Goal: Find specific fact: Find specific fact

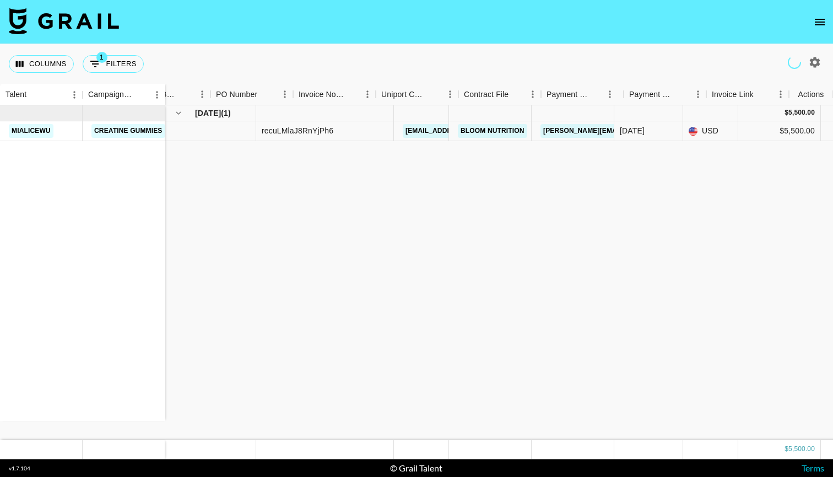
scroll to position [0, 996]
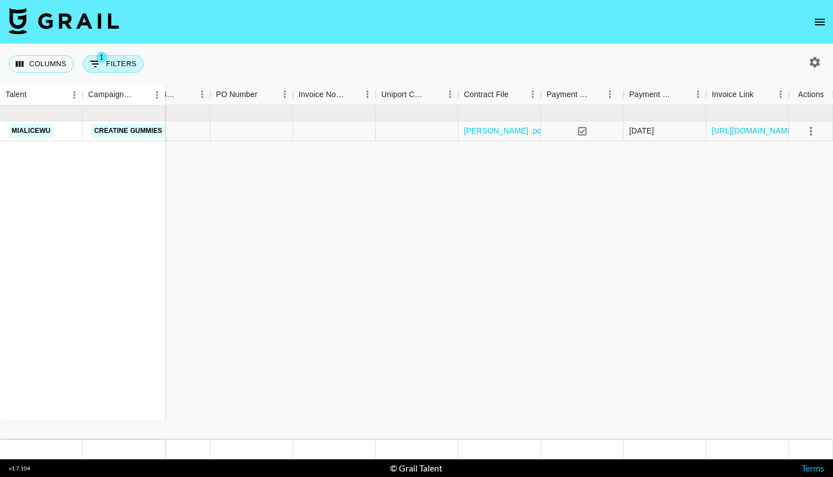
click at [131, 63] on button "1 Filters" at bounding box center [113, 64] width 61 height 18
select select "airtableId"
select select "isAnyOf"
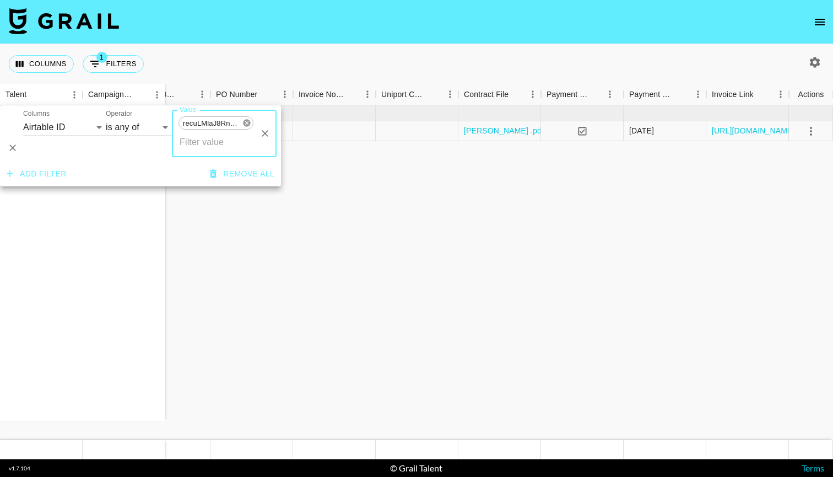
click at [248, 123] on icon at bounding box center [246, 122] width 7 height 7
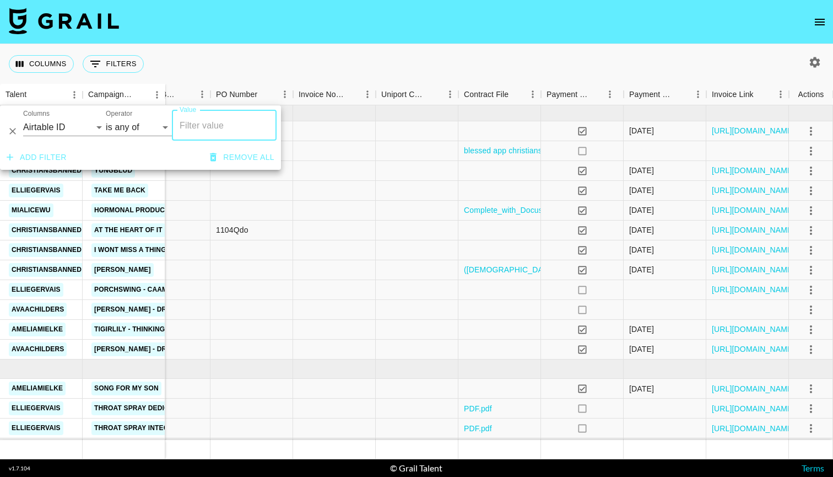
click at [293, 39] on nav at bounding box center [416, 22] width 833 height 44
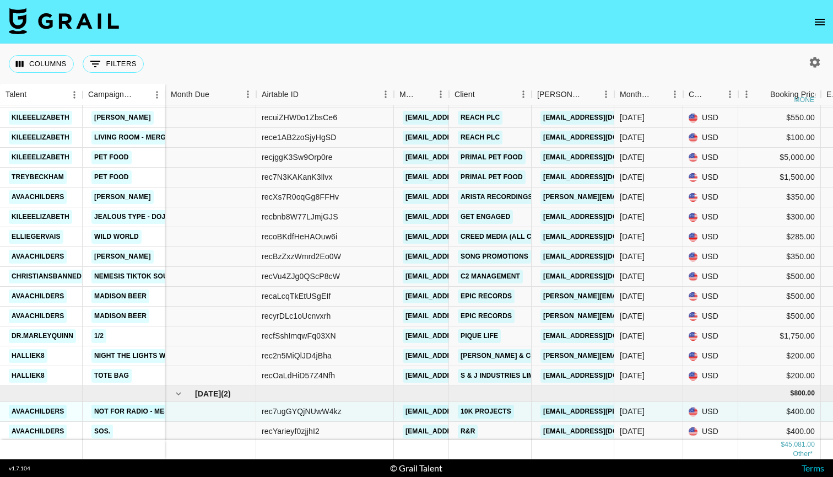
scroll to position [763, 0]
click at [340, 410] on div "rec7ugGYQjNUwW4kz" at bounding box center [302, 411] width 80 height 11
drag, startPoint x: 350, startPoint y: 412, endPoint x: 256, endPoint y: 408, distance: 94.8
copy div "rec7ugGYQjNUwW4kz"
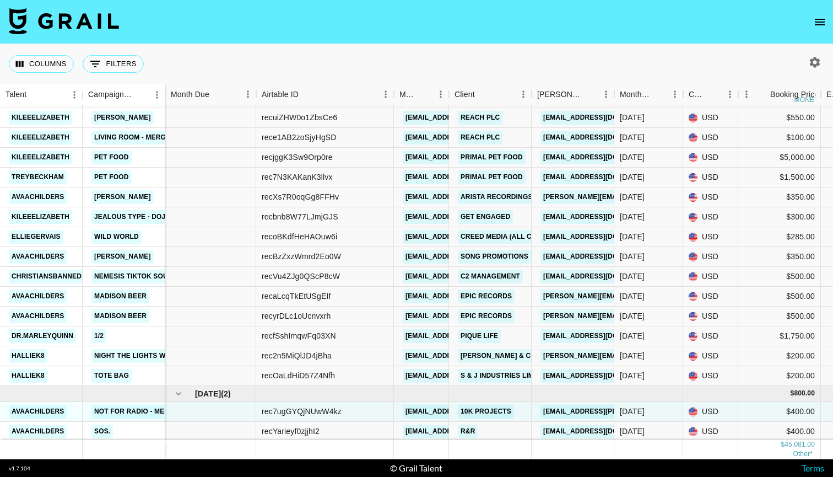
click at [328, 430] on div "recYarieyf0zjjhI2" at bounding box center [325, 432] width 138 height 20
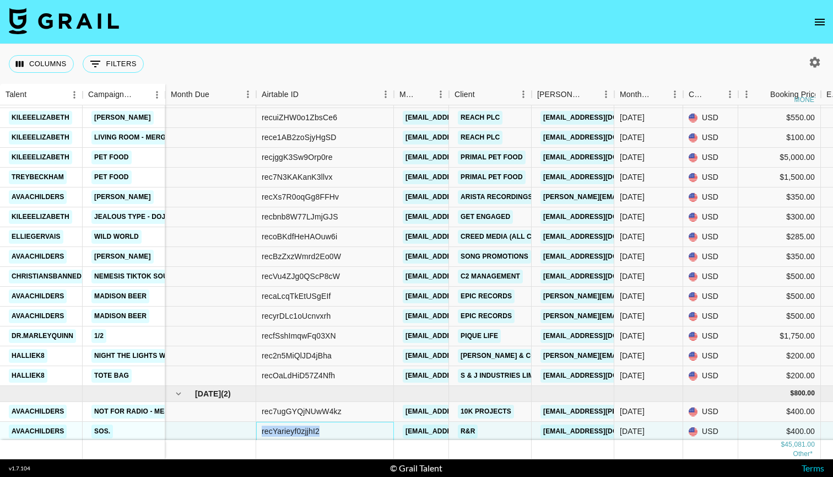
drag, startPoint x: 328, startPoint y: 434, endPoint x: 255, endPoint y: 428, distance: 73.0
copy div "recYarieyf0zjjhI2"
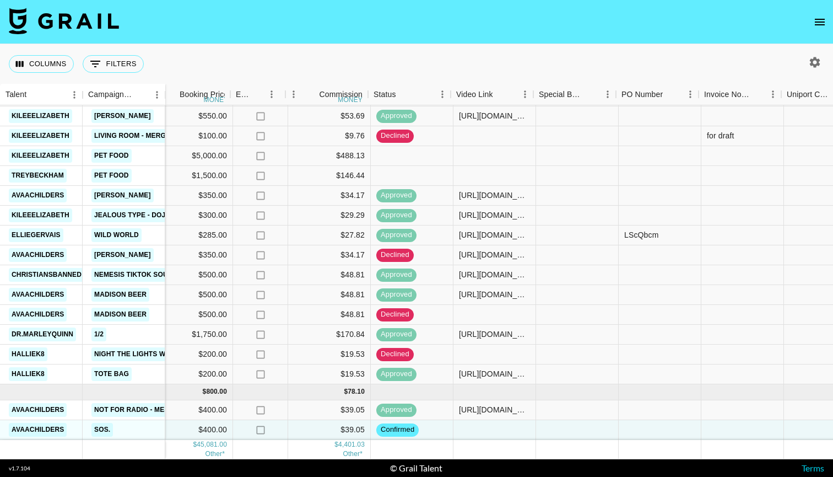
scroll to position [764, 607]
